Goal: Task Accomplishment & Management: Complete application form

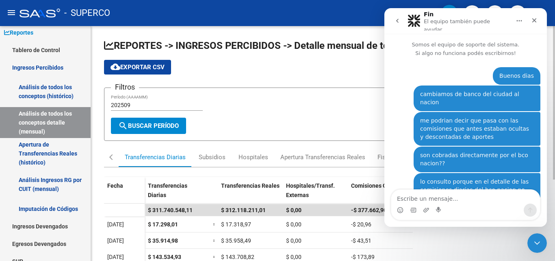
scroll to position [685, 0]
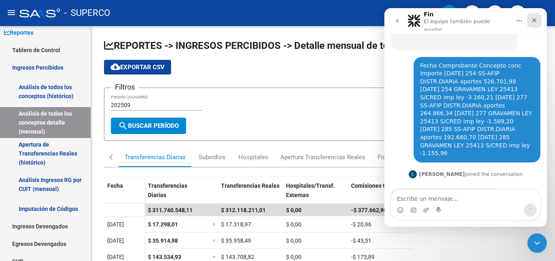
click at [535, 17] on icon "Cerrar" at bounding box center [534, 20] width 7 height 7
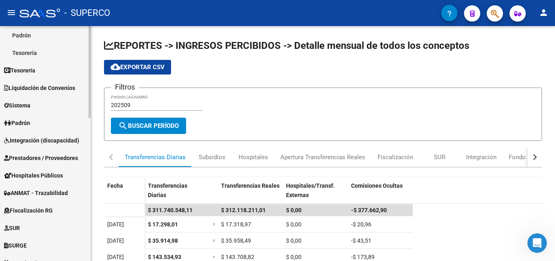
scroll to position [285, 0]
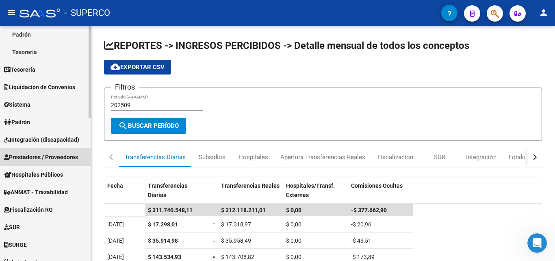
click at [44, 160] on span "Prestadores / Proveedores" at bounding box center [41, 156] width 74 height 9
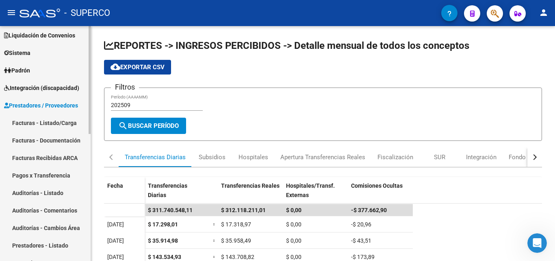
scroll to position [72, 0]
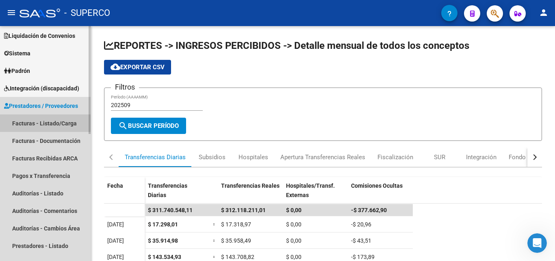
click at [53, 124] on link "Facturas - Listado/Carga" at bounding box center [45, 122] width 91 height 17
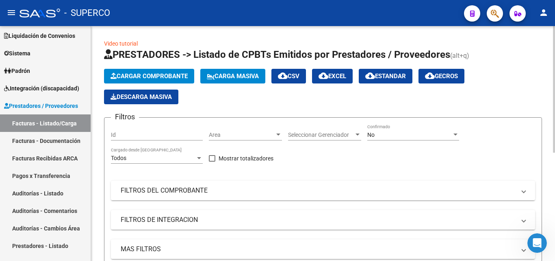
click at [373, 134] on span "No" at bounding box center [371, 134] width 7 height 7
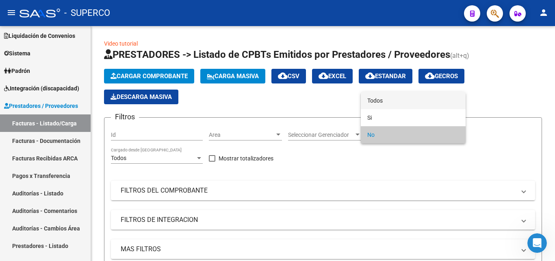
click at [381, 104] on span "Todos" at bounding box center [414, 100] width 92 height 17
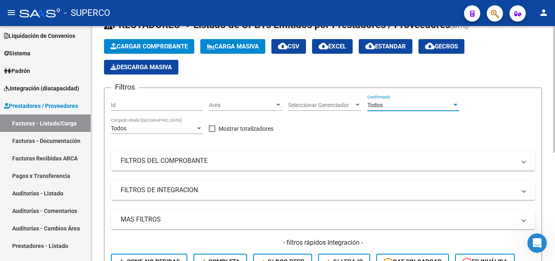
scroll to position [81, 0]
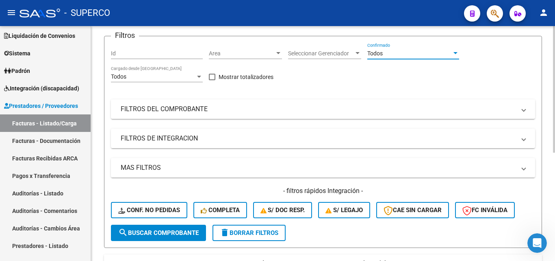
click at [157, 232] on span "search Buscar Comprobante" at bounding box center [158, 232] width 81 height 7
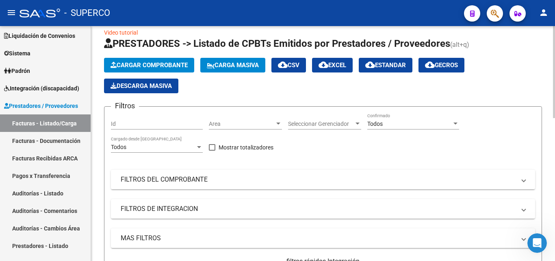
scroll to position [0, 0]
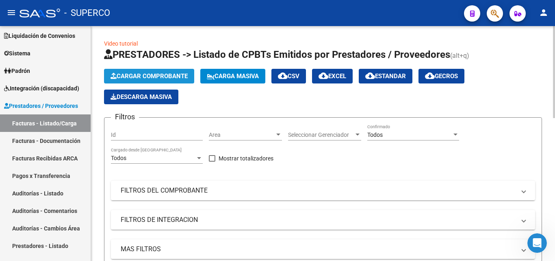
click at [159, 77] on span "Cargar Comprobante" at bounding box center [149, 75] width 77 height 7
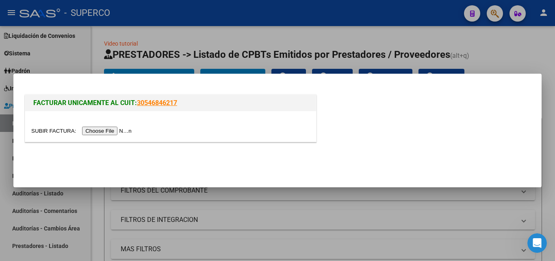
click at [110, 133] on input "file" at bounding box center [82, 130] width 103 height 9
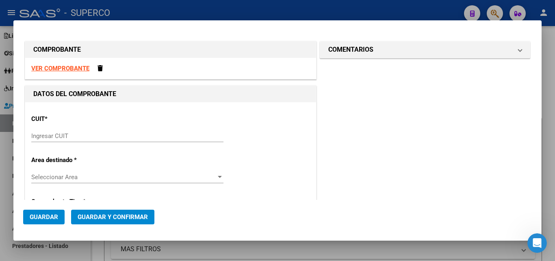
click at [71, 68] on strong "VER COMPROBANTE" at bounding box center [60, 68] width 58 height 7
click at [93, 130] on div "Ingresar CUIT" at bounding box center [127, 136] width 192 height 12
click at [89, 133] on input "Ingresar CUIT" at bounding box center [127, 135] width 192 height 7
paste input "30-71479131-8"
type input "30-71479131-8"
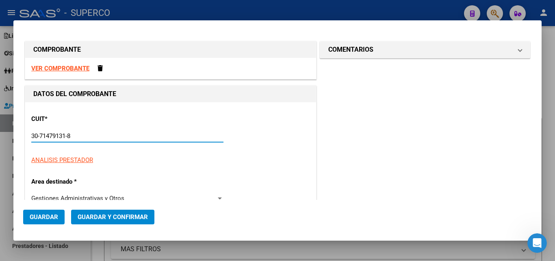
type input "1"
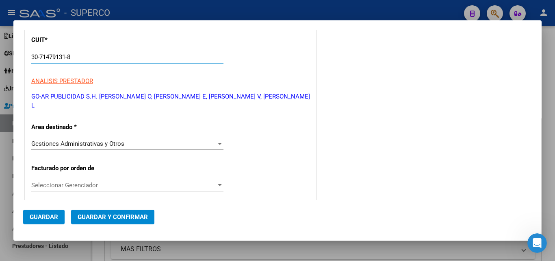
scroll to position [122, 0]
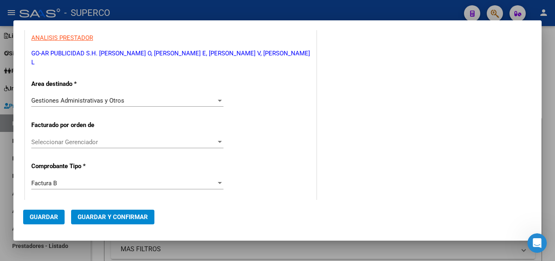
type input "30-71479131-8"
click at [71, 143] on span "Seleccionar Gerenciador" at bounding box center [123, 141] width 185 height 7
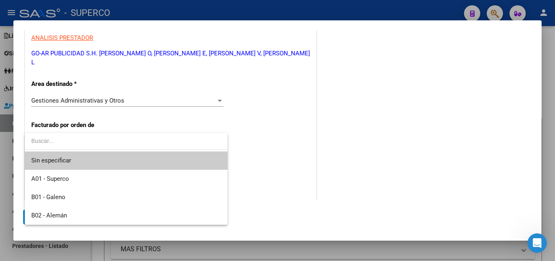
click at [278, 154] on div at bounding box center [277, 130] width 555 height 261
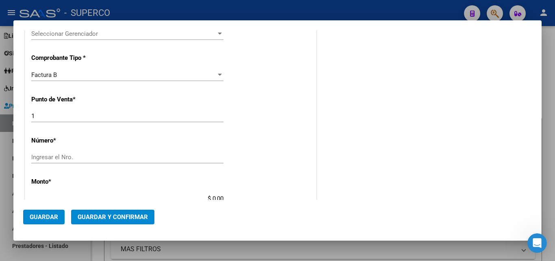
scroll to position [244, 0]
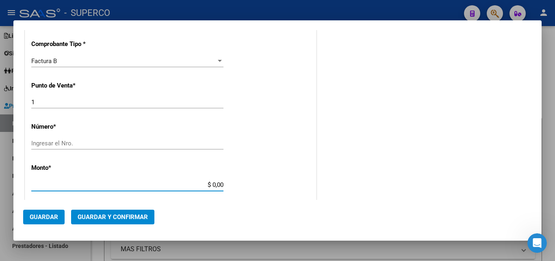
click at [72, 182] on input "$ 0,00" at bounding box center [127, 184] width 192 height 7
click at [78, 145] on input "Ingresar el Nro." at bounding box center [127, 142] width 192 height 7
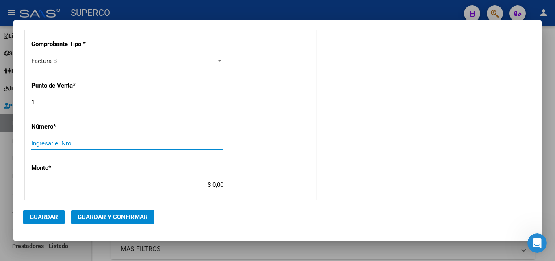
paste input "57552"
type input "57552"
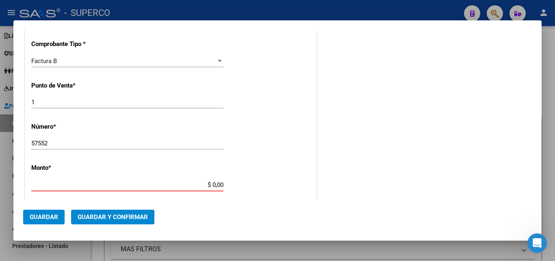
click at [78, 183] on input "$ 0,00" at bounding box center [127, 184] width 192 height 7
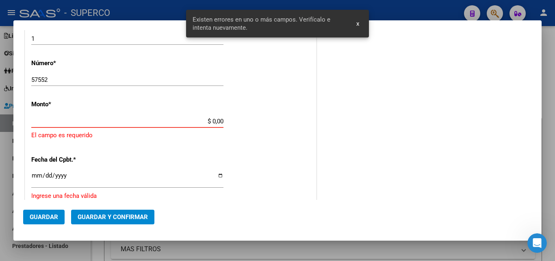
scroll to position [310, 0]
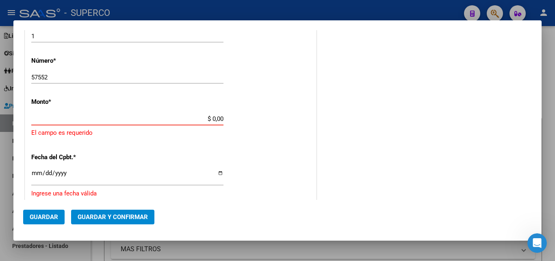
drag, startPoint x: 205, startPoint y: 117, endPoint x: 258, endPoint y: 120, distance: 52.9
click at [258, 120] on div "CUIT * 30-71479131-8 Ingresar CUIT ANALISIS PRESTADOR GO-AR PUBLICIDAD S.H. DE …" at bounding box center [170, 115] width 291 height 646
paste input "1,102,794."
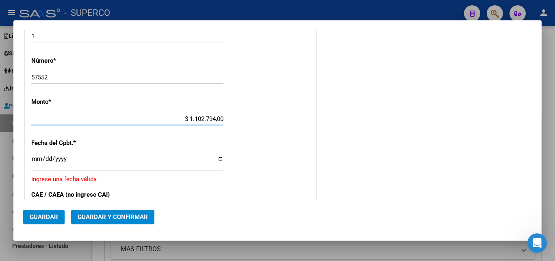
type input "$ 1.102.794,00"
click at [38, 159] on input "Ingresar la fecha" at bounding box center [127, 161] width 192 height 13
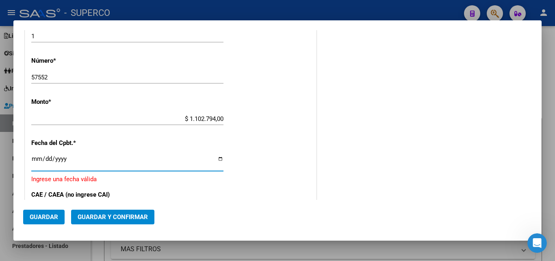
click at [38, 159] on input "Ingresar la fecha" at bounding box center [127, 161] width 192 height 13
click at [45, 159] on input "Ingresar la fecha" at bounding box center [127, 161] width 192 height 13
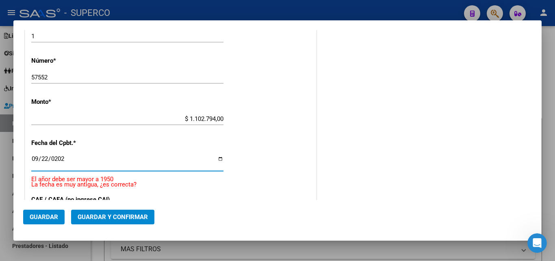
type input "[DATE]"
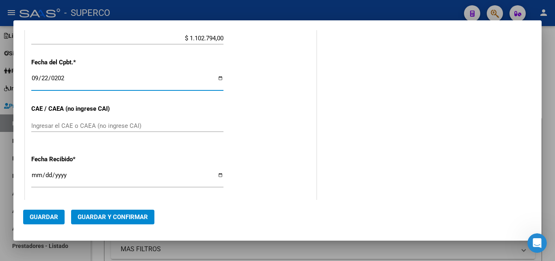
scroll to position [391, 0]
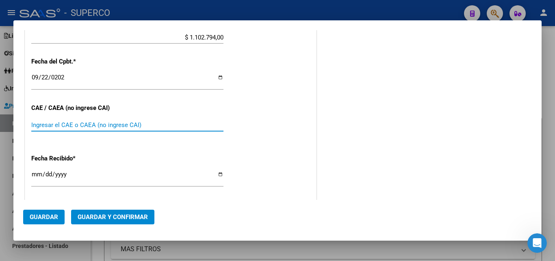
click at [68, 124] on input "Ingresar el CAE o CAEA (no ingrese CAI)" at bounding box center [127, 124] width 192 height 7
paste input "75388068846726"
type input "75388068846726"
click at [81, 182] on input "[DATE]" at bounding box center [127, 177] width 192 height 13
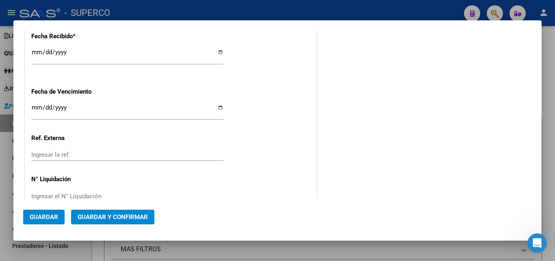
scroll to position [531, 0]
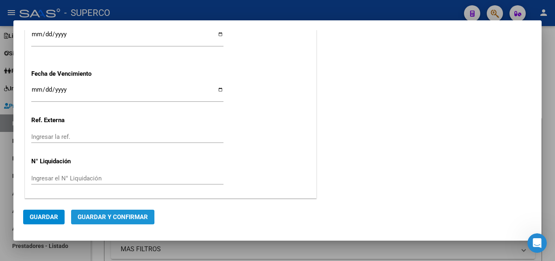
click at [107, 215] on span "Guardar y Confirmar" at bounding box center [113, 216] width 70 height 7
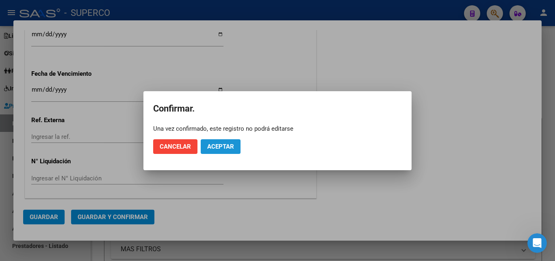
click at [229, 147] on span "Aceptar" at bounding box center [220, 146] width 27 height 7
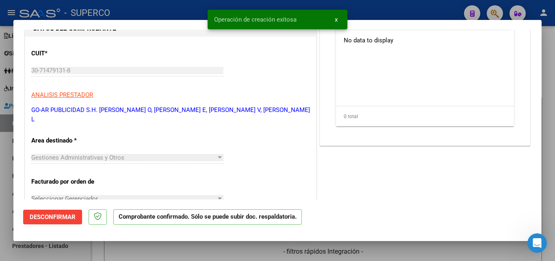
scroll to position [81, 0]
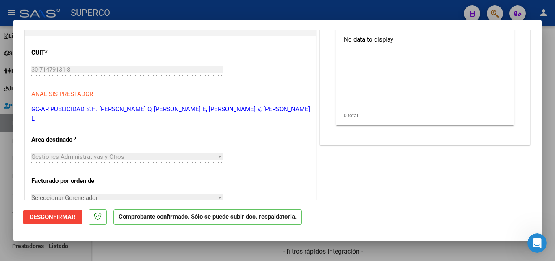
type input "$ 0,00"
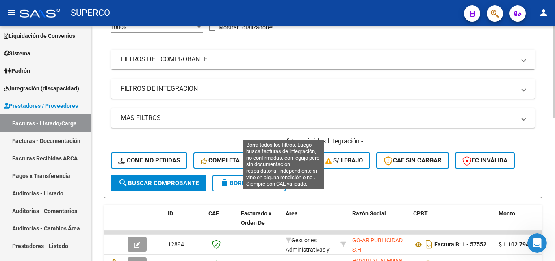
scroll to position [122, 0]
